Goal: Information Seeking & Learning: Learn about a topic

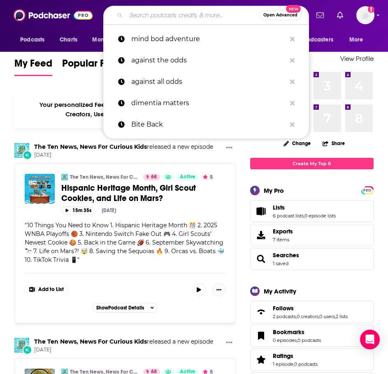
click at [164, 18] on input "Search podcasts, credits, & more..." at bounding box center [193, 15] width 134 height 13
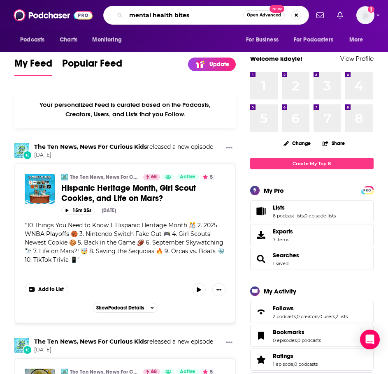
type input "mental health bites"
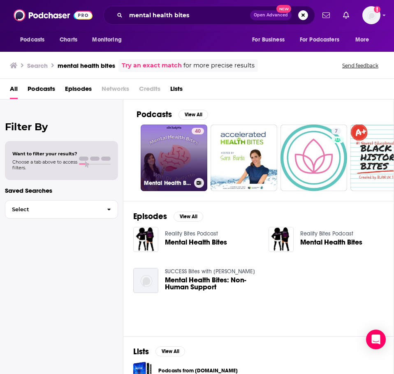
click at [183, 151] on link "40 Mental Health Bites with [PERSON_NAME]" at bounding box center [174, 158] width 67 height 67
